Goal: Task Accomplishment & Management: Manage account settings

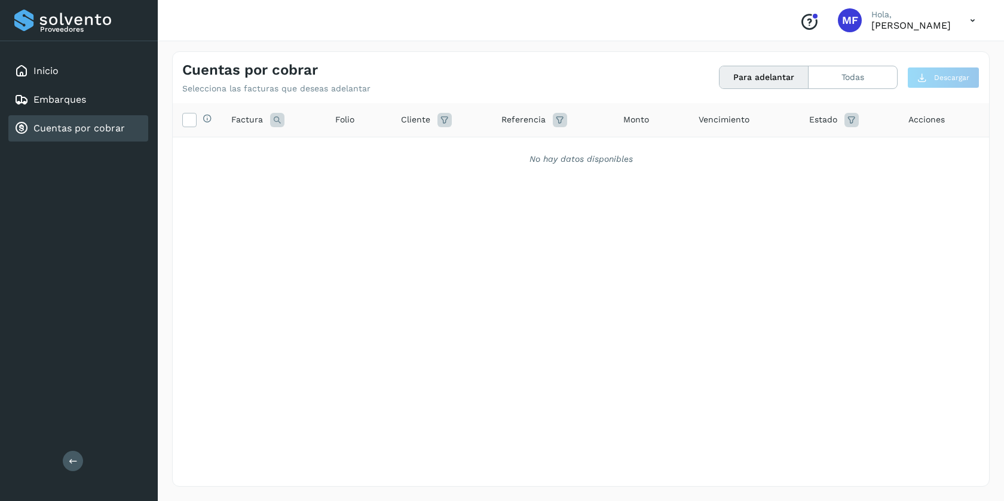
click at [70, 132] on link "Cuentas por cobrar" at bounding box center [78, 127] width 91 height 11
click at [39, 72] on link "Inicio" at bounding box center [45, 70] width 25 height 11
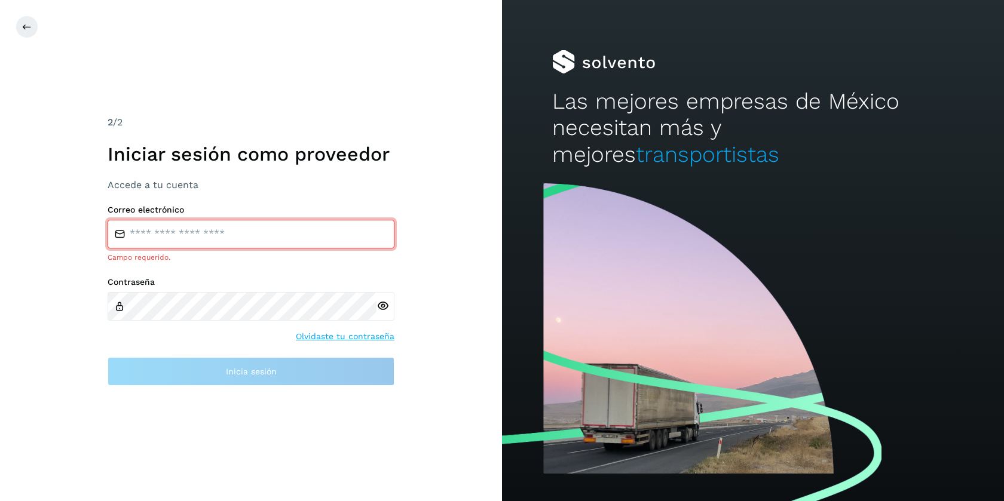
type input "**********"
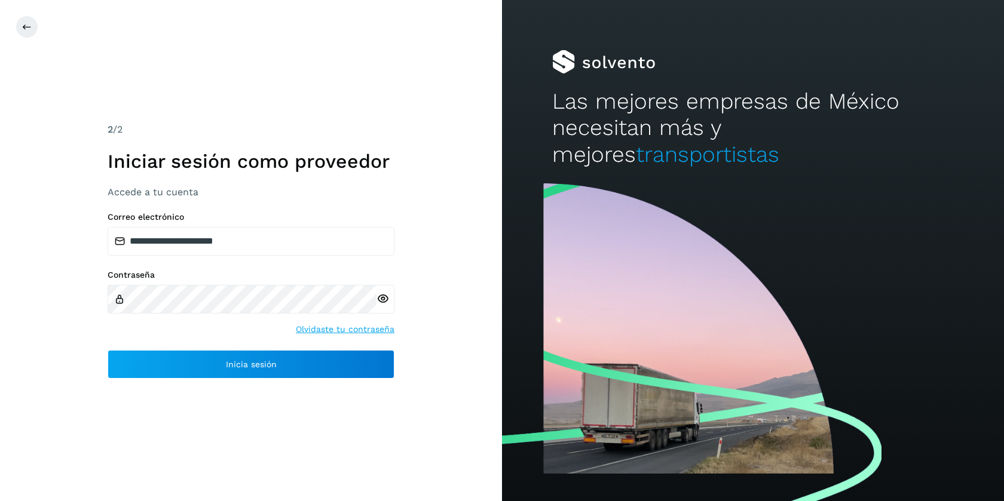
click at [384, 299] on icon at bounding box center [382, 299] width 13 height 13
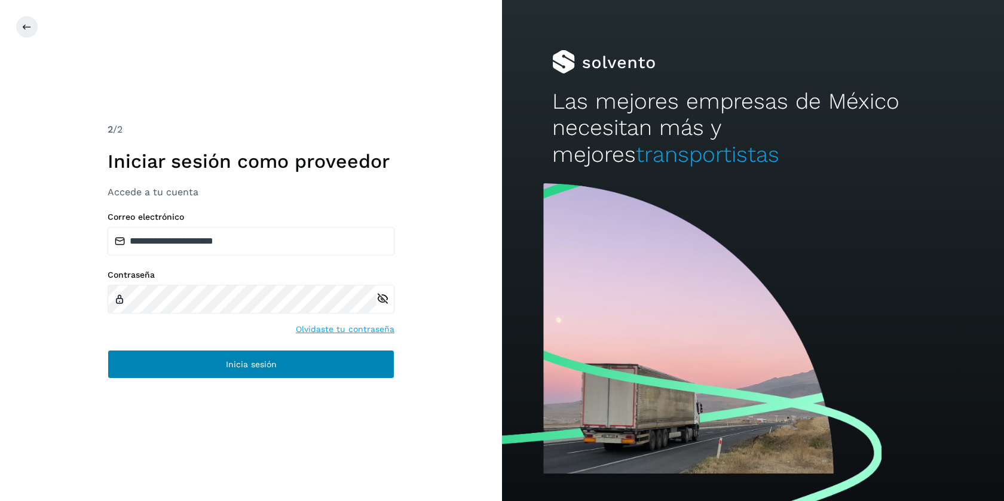
click at [233, 370] on button "Inicia sesión" at bounding box center [251, 364] width 287 height 29
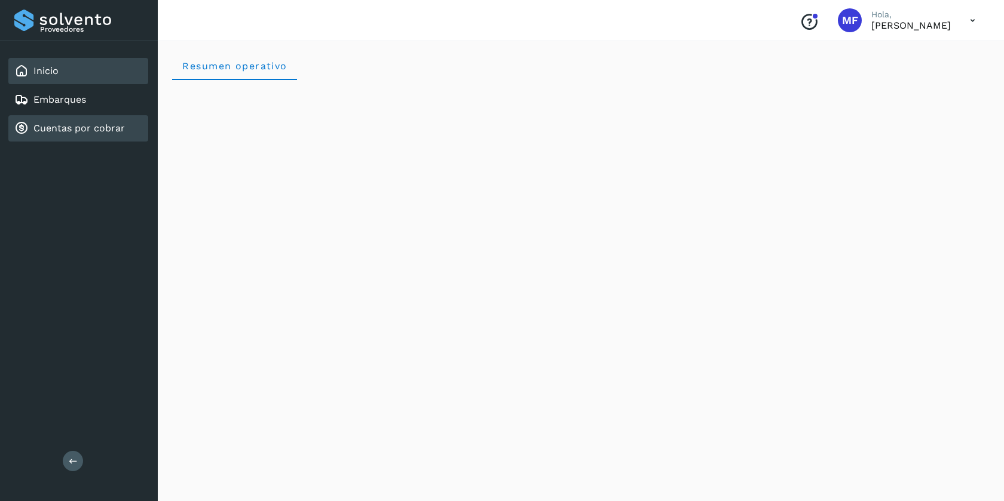
click at [74, 122] on link "Cuentas por cobrar" at bounding box center [78, 127] width 91 height 11
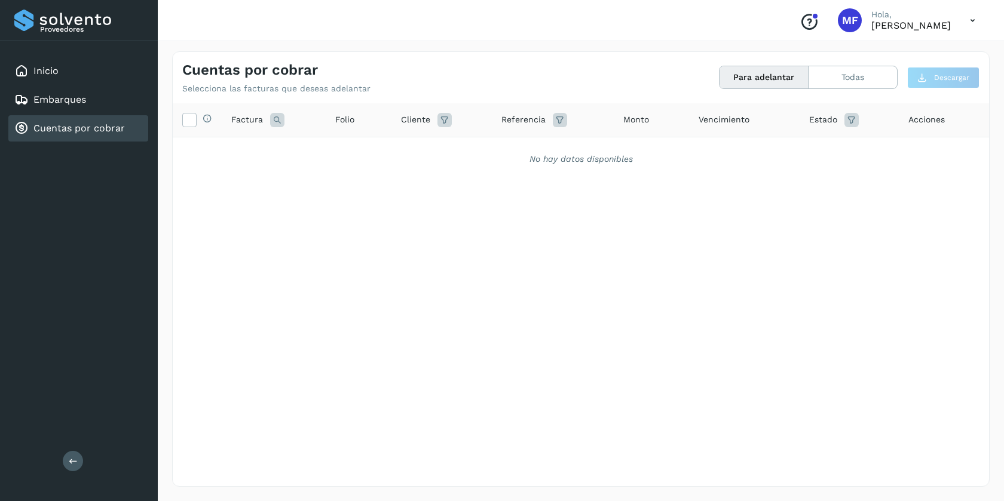
click at [971, 20] on icon at bounding box center [972, 20] width 24 height 24
click at [859, 22] on div at bounding box center [502, 250] width 1004 height 501
click at [826, 16] on div "Conoce nuestros beneficios MF [PERSON_NAME], [PERSON_NAME]" at bounding box center [887, 20] width 195 height 27
click at [969, 20] on icon at bounding box center [972, 20] width 24 height 24
click at [889, 51] on div "Cerrar sesión" at bounding box center [913, 53] width 142 height 23
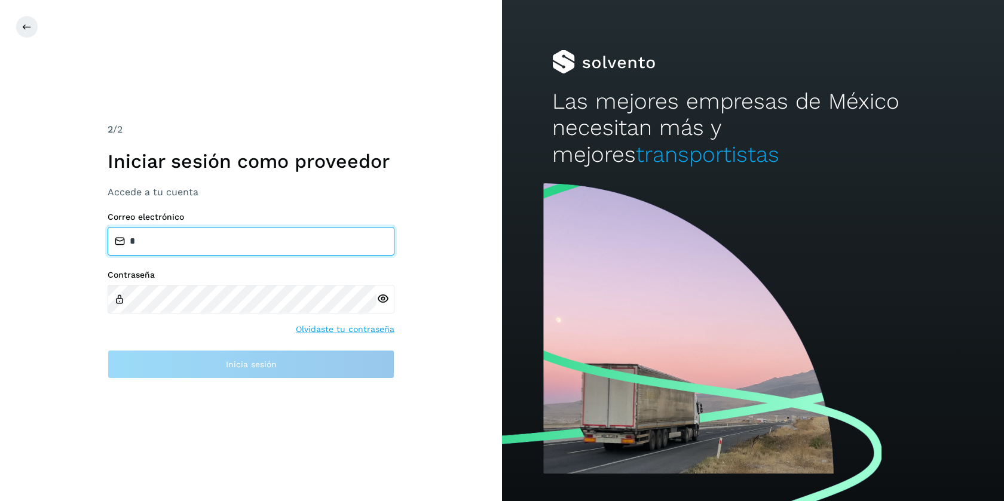
type input "**********"
